Goal: Information Seeking & Learning: Compare options

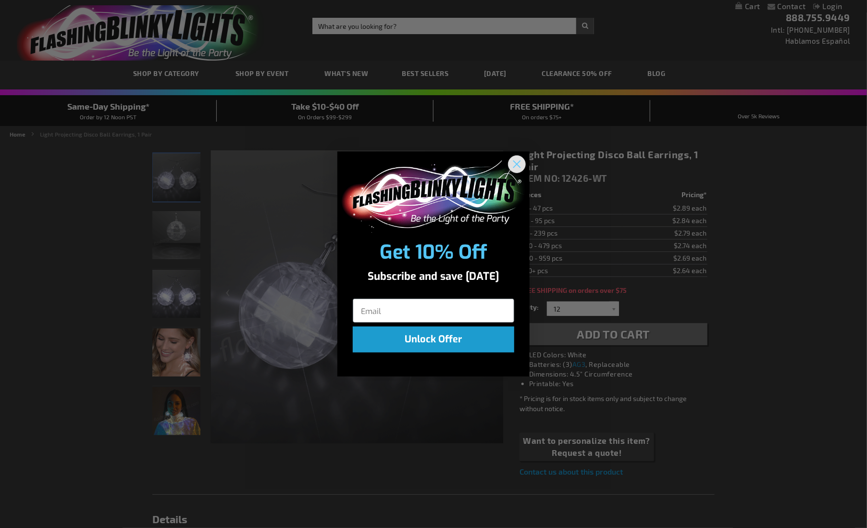
click at [518, 164] on icon "Close dialog" at bounding box center [517, 163] width 7 height 7
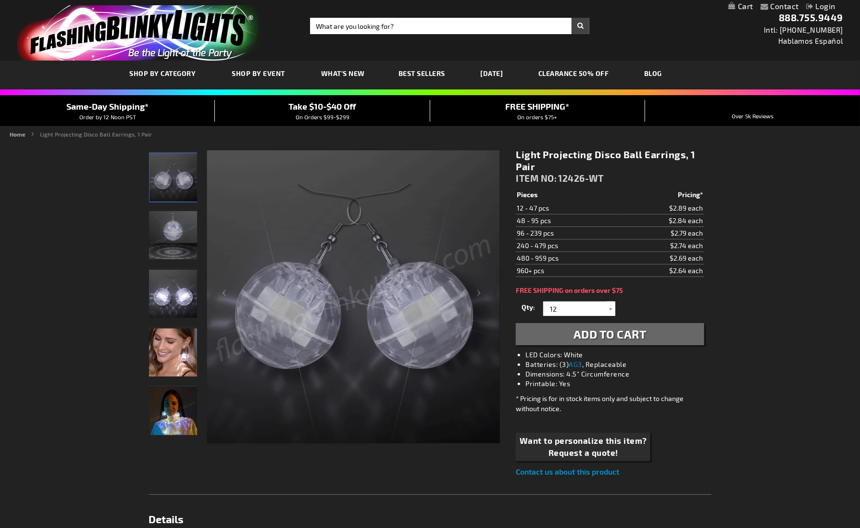
click at [188, 181] on img "Light Projecting Disco Ball LED Earrings" at bounding box center [173, 177] width 48 height 48
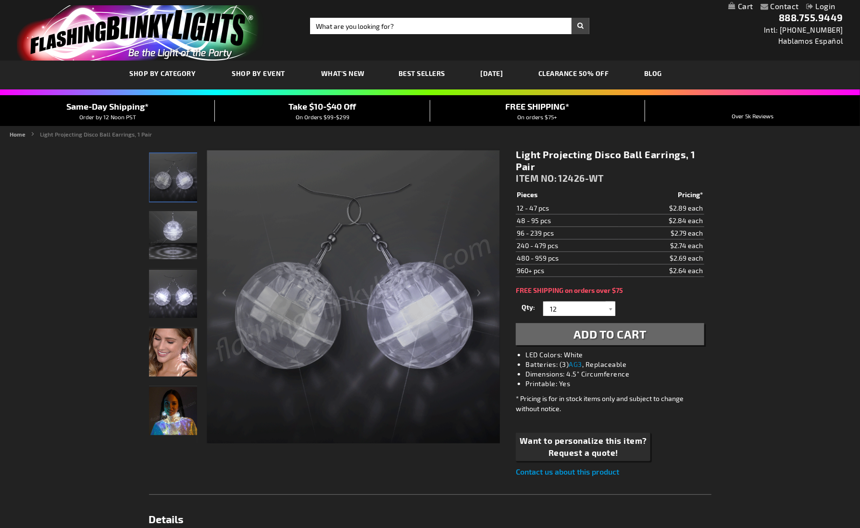
click at [169, 232] on img "Light Projecting Disco Ball LED Earrings" at bounding box center [173, 235] width 48 height 48
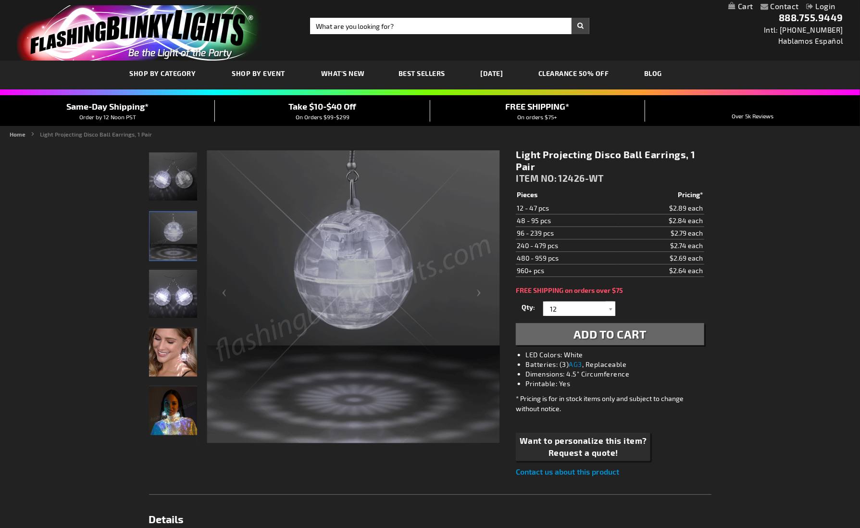
click at [177, 295] on img "Light Projecting Disco Ball LED Earrings" at bounding box center [173, 294] width 48 height 48
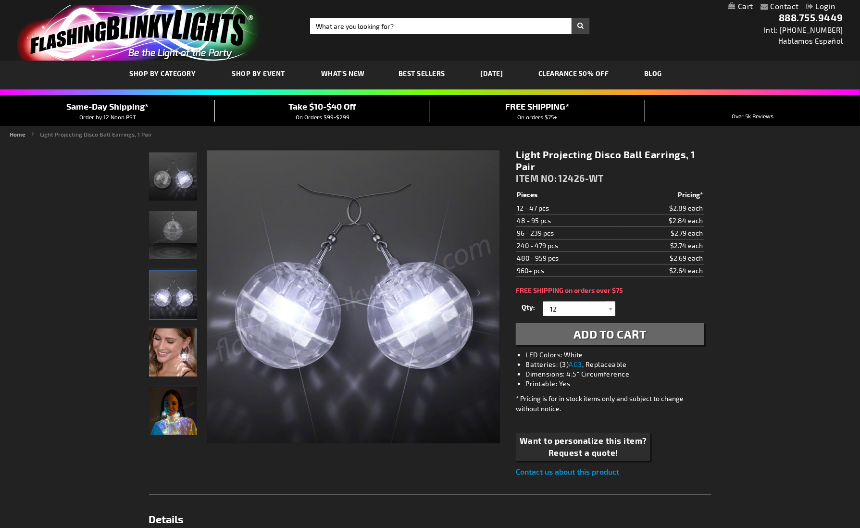
click at [180, 357] on img "Woman displaying Light Projecting Disco Ball LED Earrings" at bounding box center [173, 352] width 48 height 48
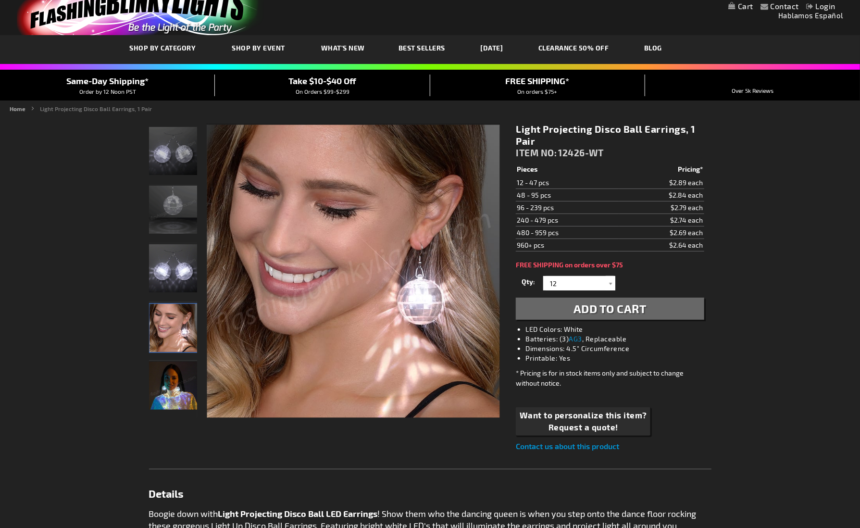
scroll to position [96, 0]
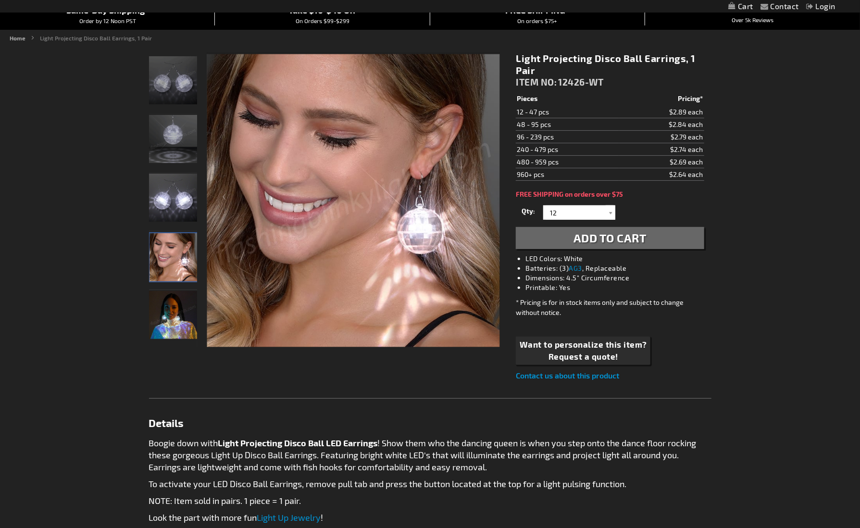
click at [166, 316] on img "Light Projecting Disco Ball Earrings, 1 Pair" at bounding box center [173, 315] width 48 height 48
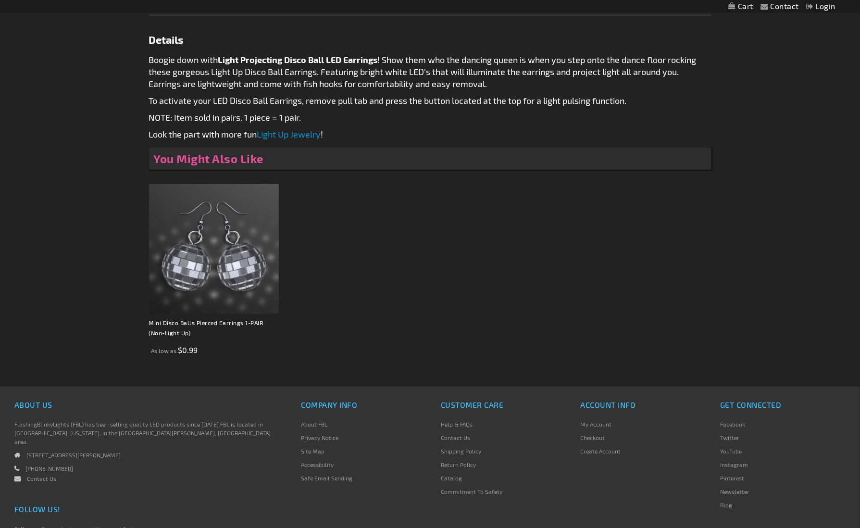
scroll to position [480, 0]
click at [225, 279] on img at bounding box center [214, 248] width 130 height 130
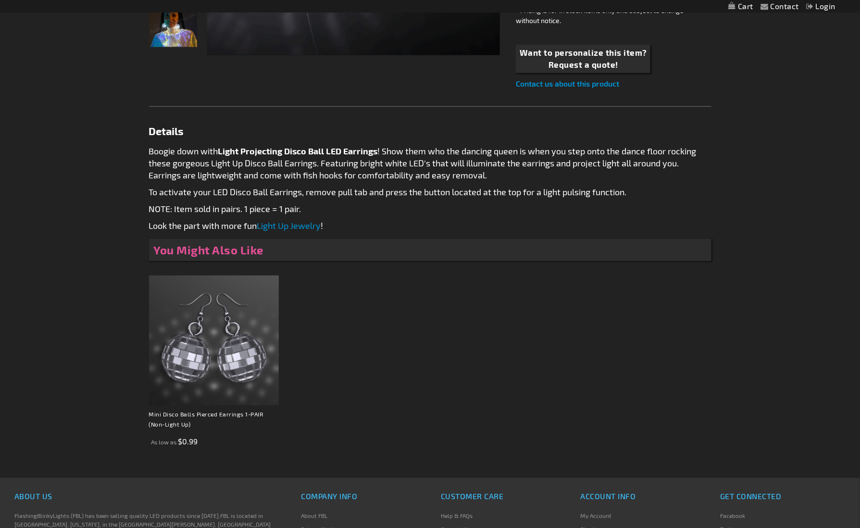
scroll to position [370, 0]
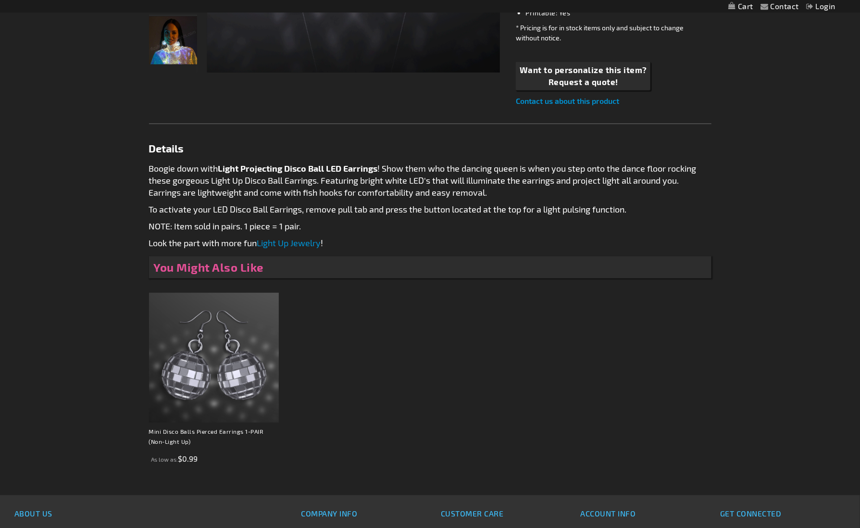
click at [288, 243] on link "Light Up Jewelry" at bounding box center [289, 242] width 64 height 11
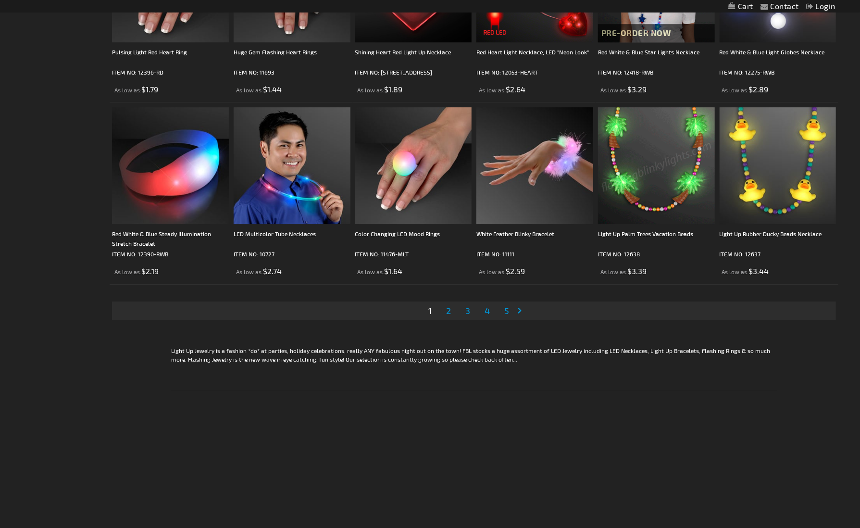
scroll to position [1826, 0]
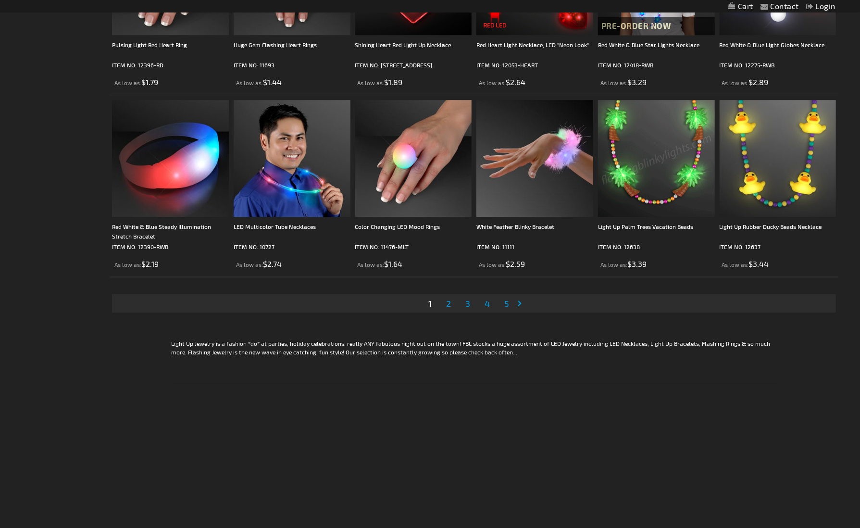
click at [450, 303] on span "2" at bounding box center [448, 303] width 5 height 11
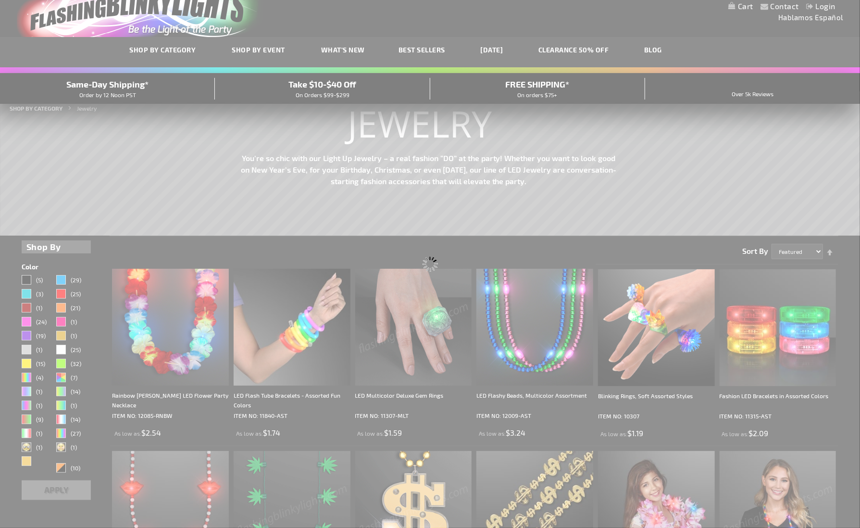
scroll to position [3, 0]
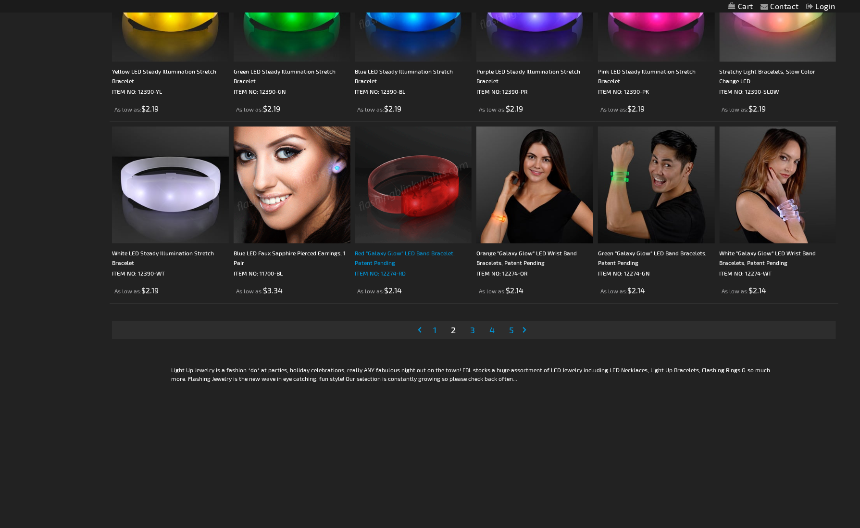
scroll to position [1826, 0]
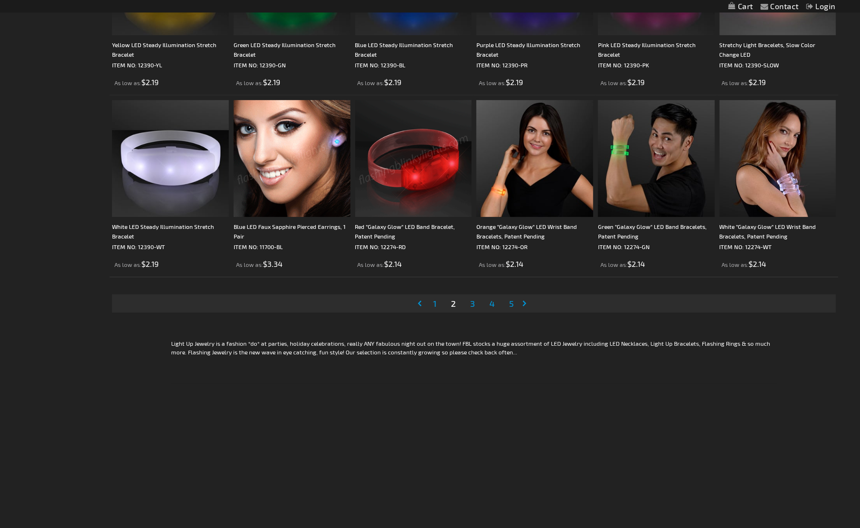
drag, startPoint x: 473, startPoint y: 302, endPoint x: 469, endPoint y: 306, distance: 5.8
click at [472, 303] on span "3" at bounding box center [472, 303] width 5 height 11
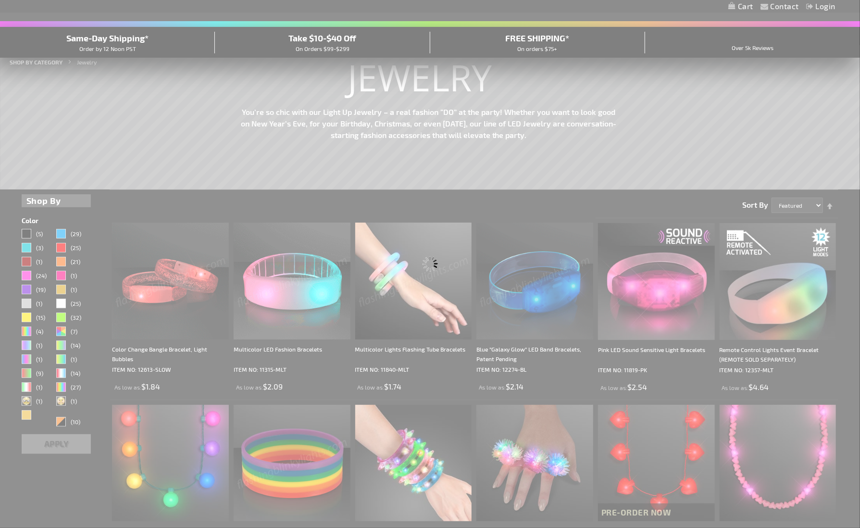
scroll to position [12, 0]
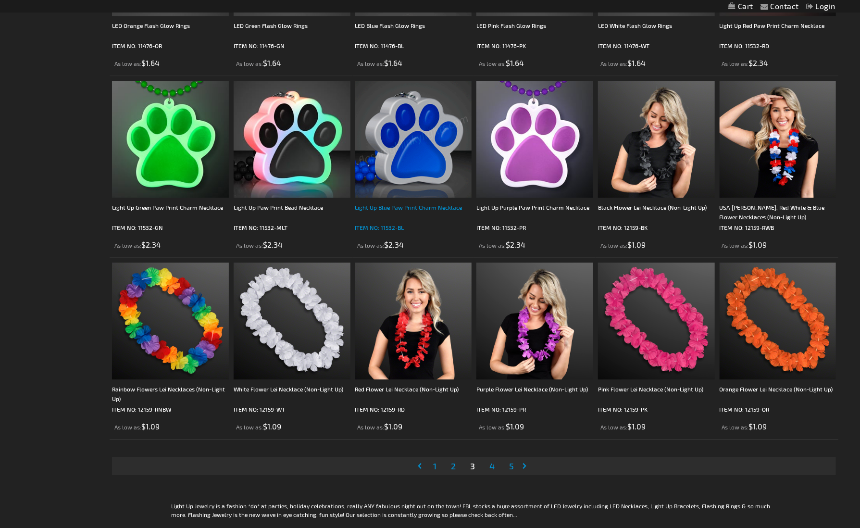
scroll to position [1730, 0]
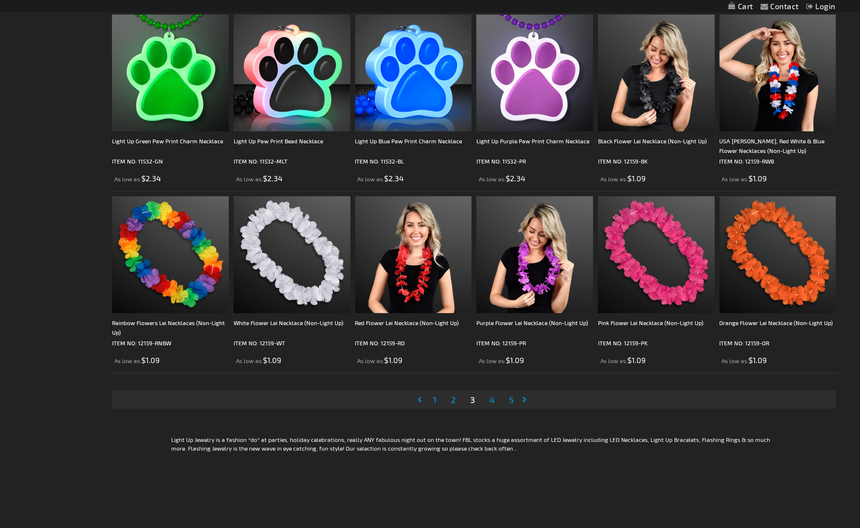
click at [492, 399] on span "4" at bounding box center [491, 399] width 5 height 11
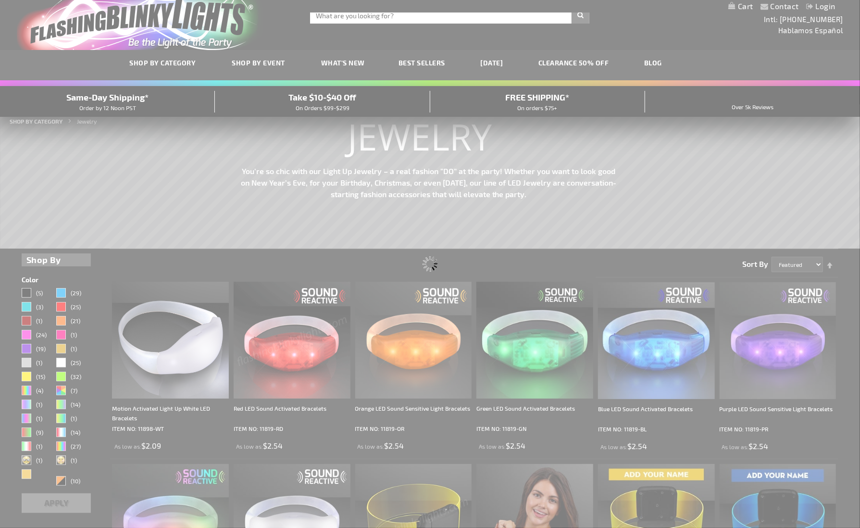
scroll to position [1, 0]
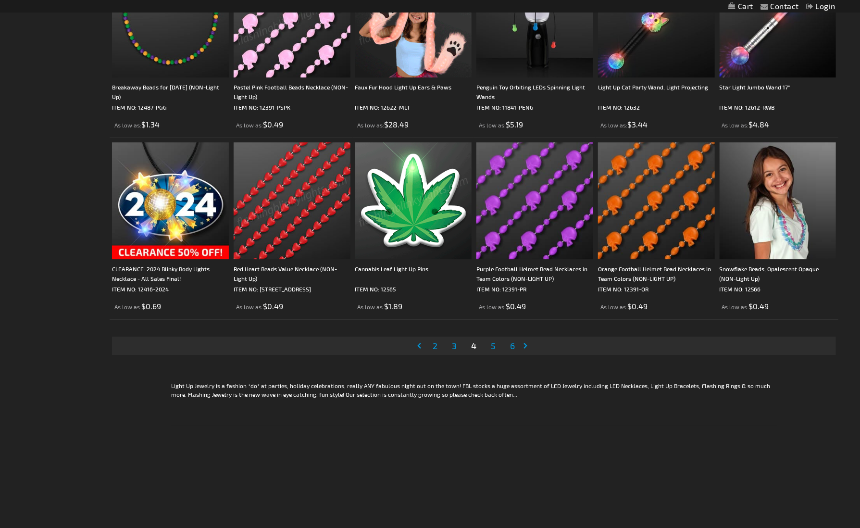
scroll to position [1826, 0]
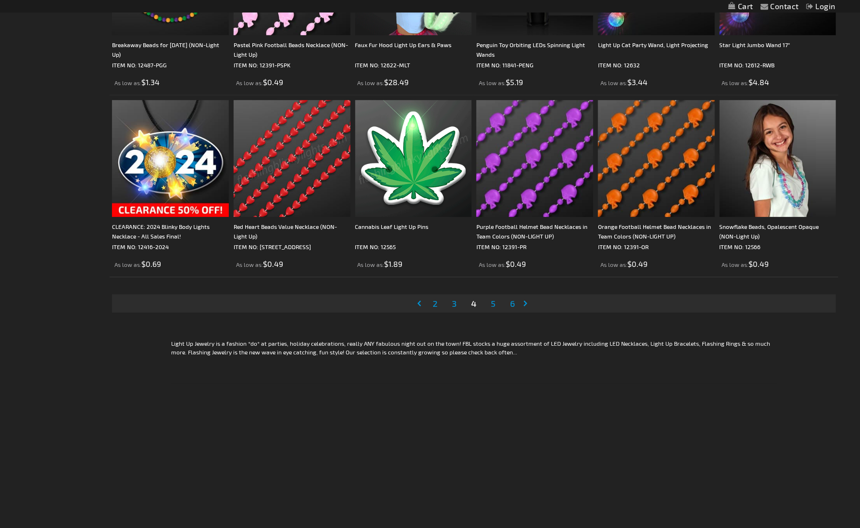
click at [494, 299] on span "5" at bounding box center [493, 303] width 5 height 11
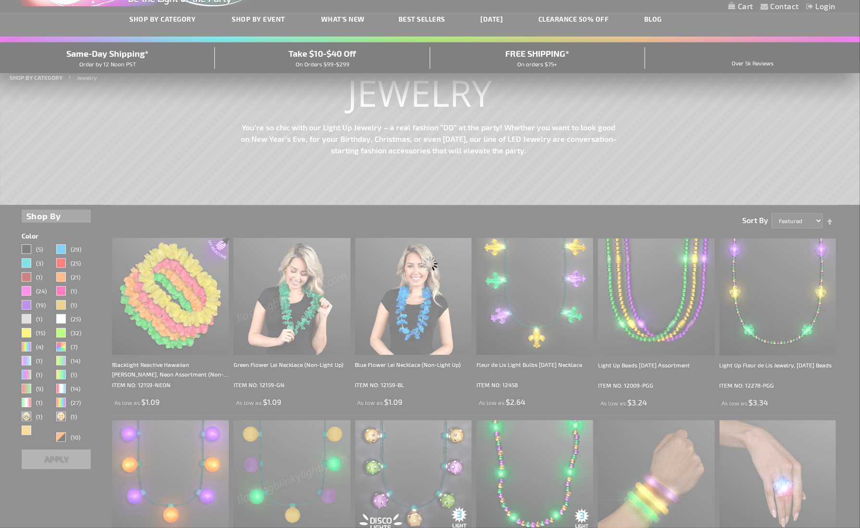
scroll to position [16, 0]
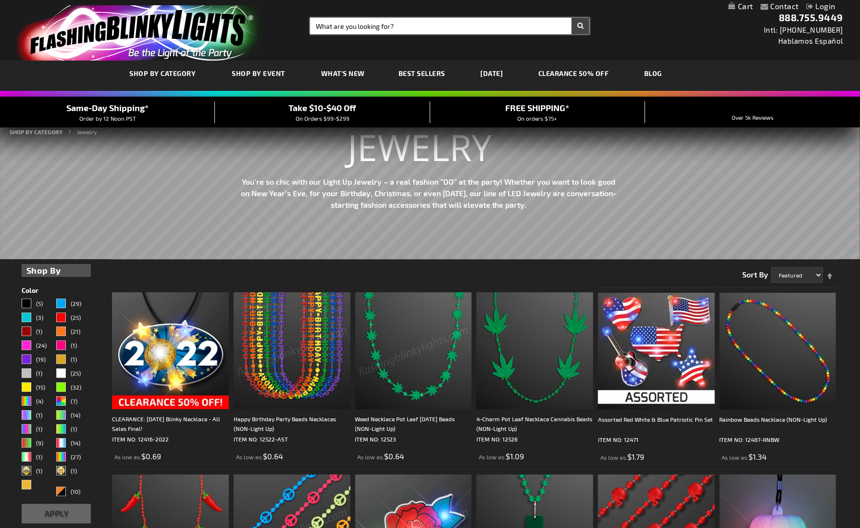
click at [409, 26] on input "Search" at bounding box center [449, 26] width 279 height 16
type input "earrings"
click at [571, 18] on button "Search" at bounding box center [580, 26] width 18 height 16
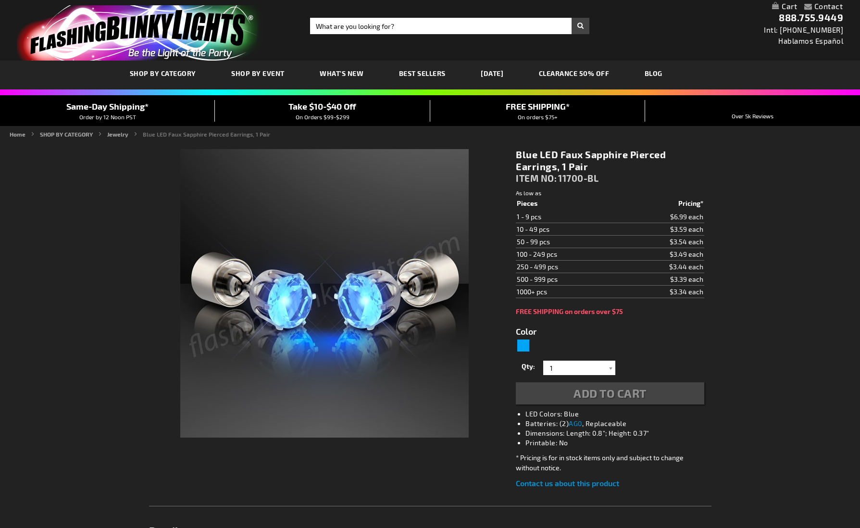
type input "5629"
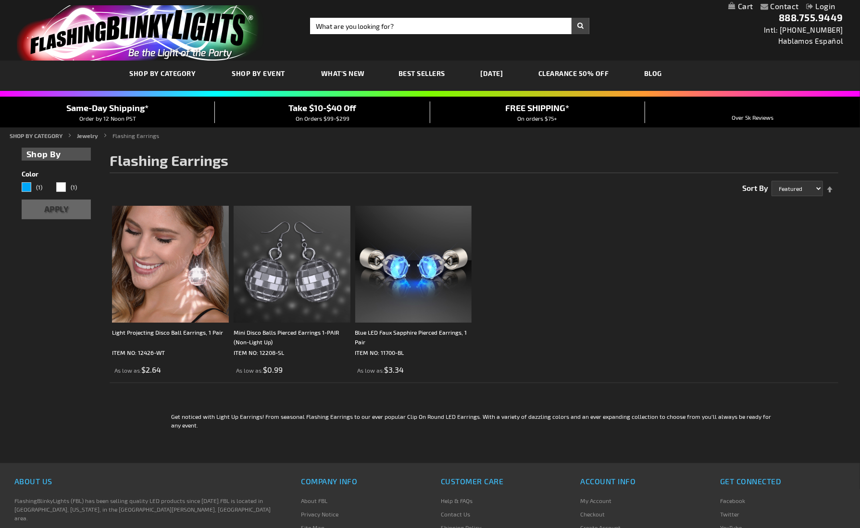
click at [160, 306] on img at bounding box center [170, 264] width 117 height 117
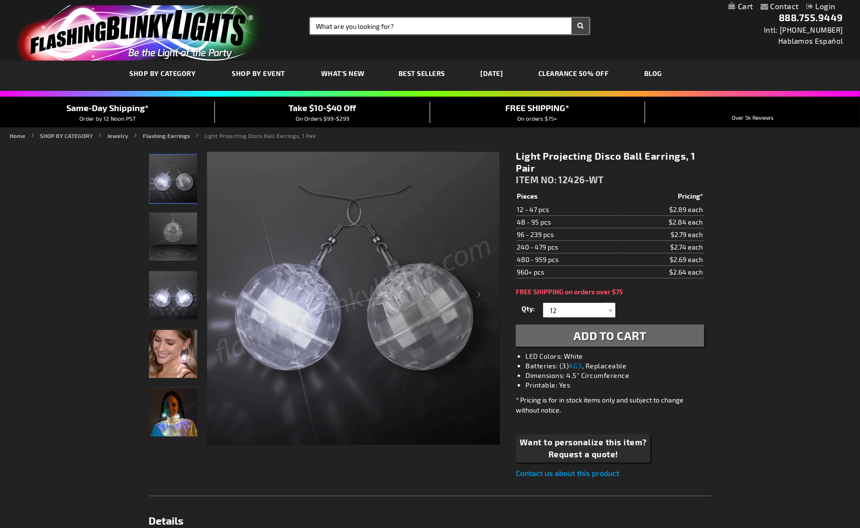
click at [399, 26] on input "Search" at bounding box center [449, 26] width 279 height 16
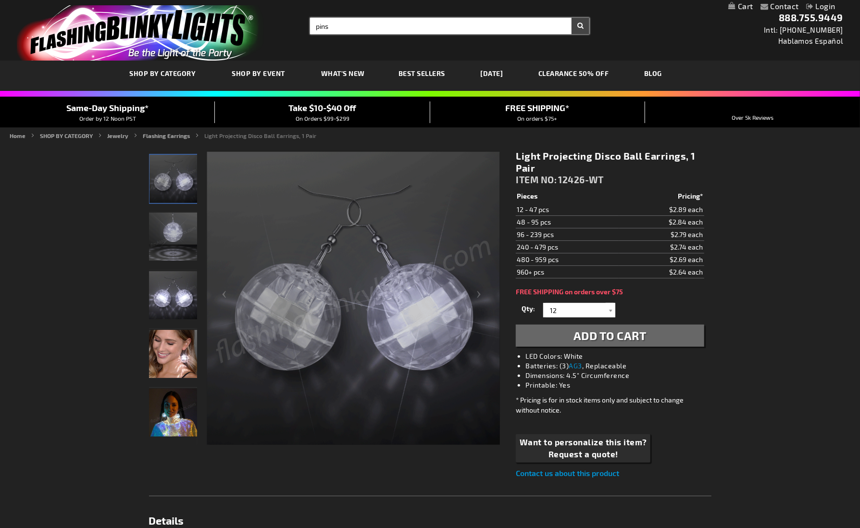
type input "pins"
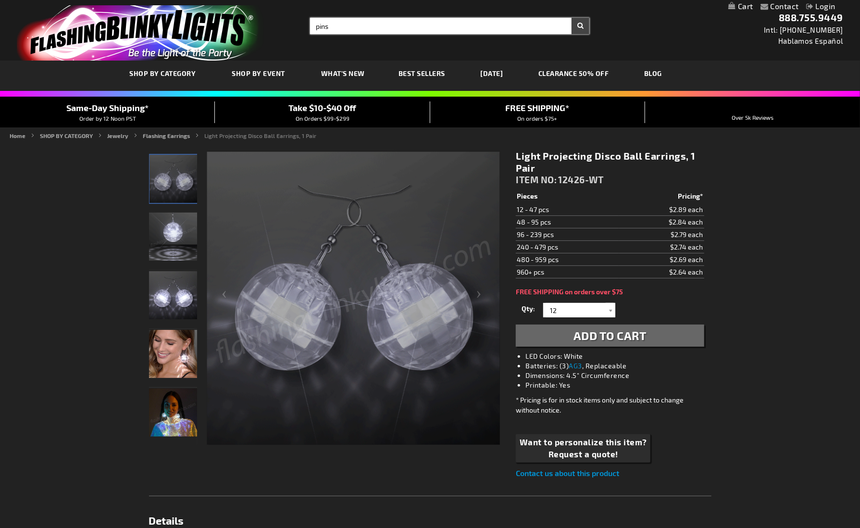
click at [571, 18] on button "Search" at bounding box center [580, 26] width 18 height 16
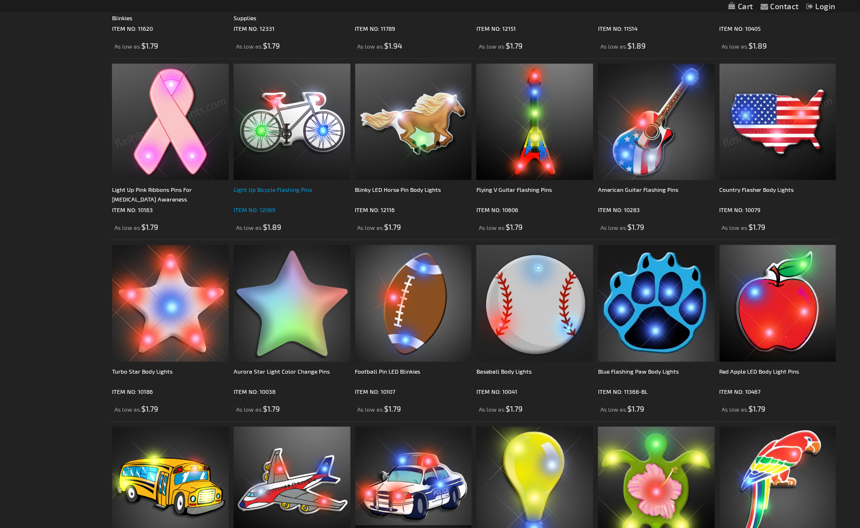
scroll to position [1441, 0]
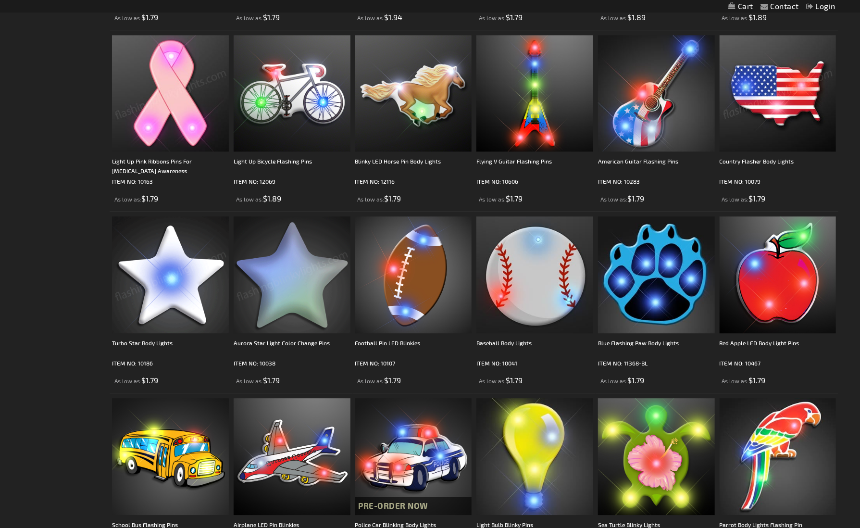
click at [151, 274] on img at bounding box center [170, 274] width 117 height 117
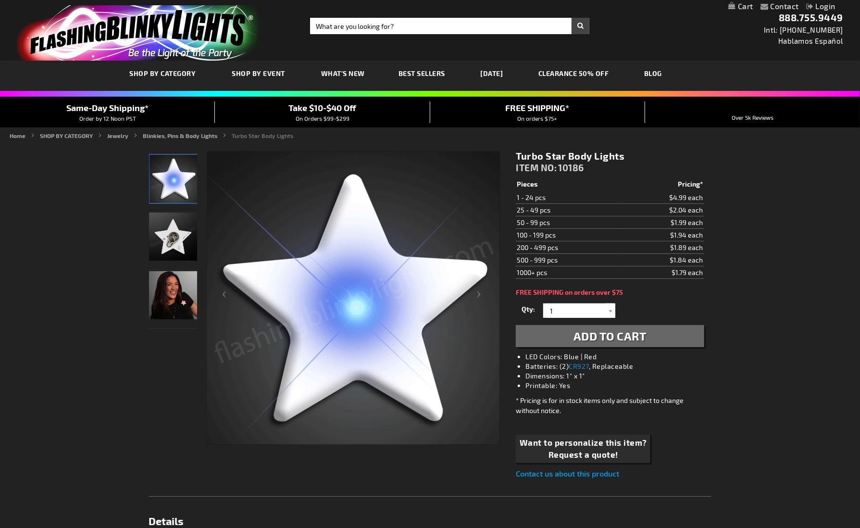
click at [171, 297] on img "Woman wearing Light Up Turbo Star LED Pin" at bounding box center [173, 295] width 48 height 48
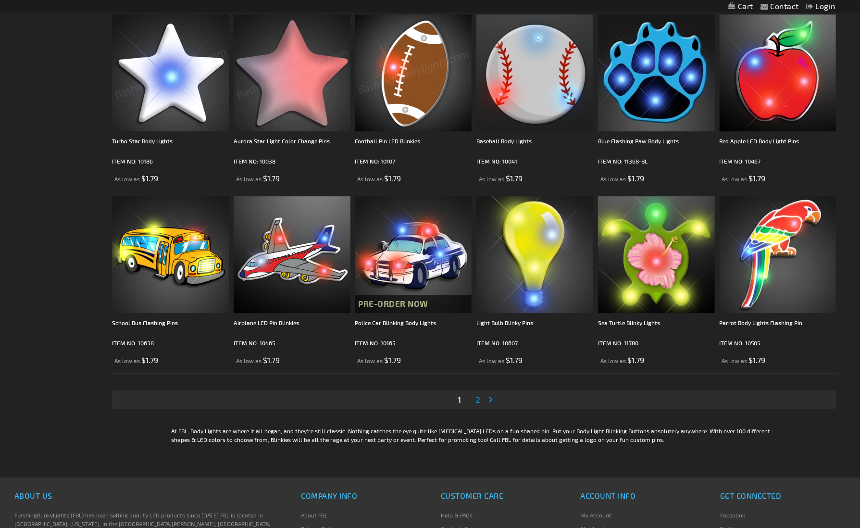
scroll to position [1682, 0]
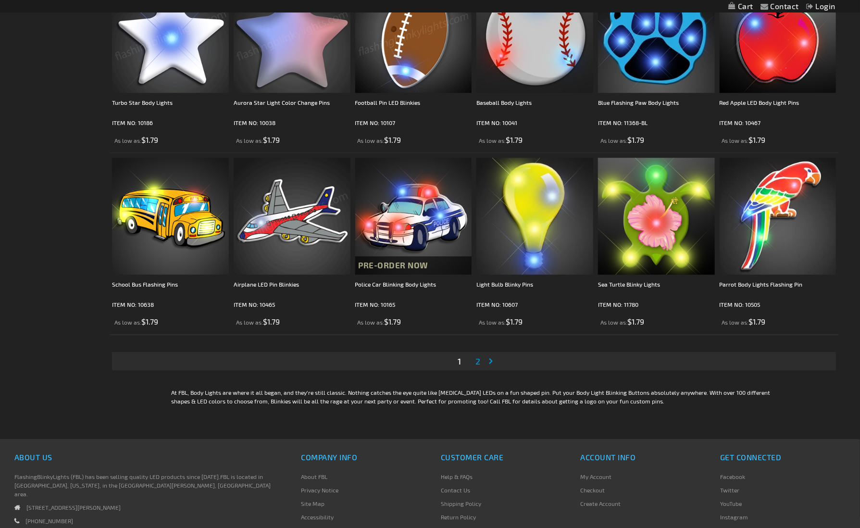
click at [477, 359] on span "2" at bounding box center [477, 361] width 5 height 11
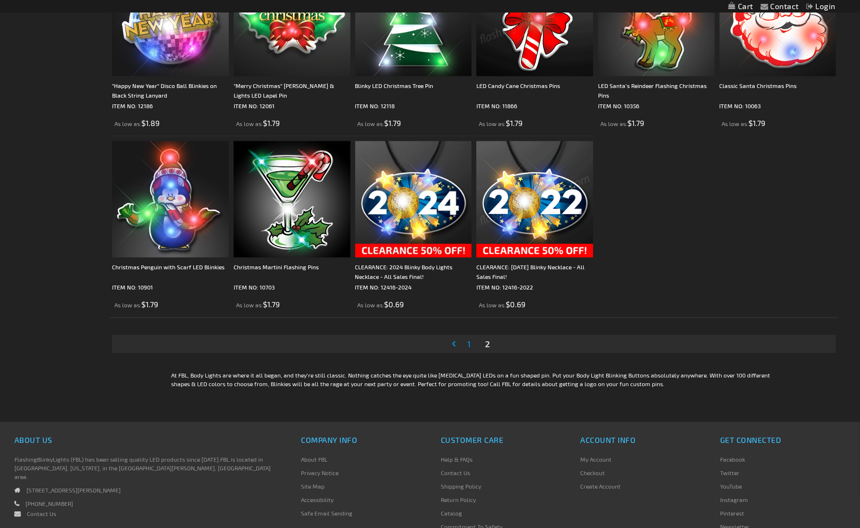
scroll to position [1345, 0]
